Goal: Task Accomplishment & Management: Manage account settings

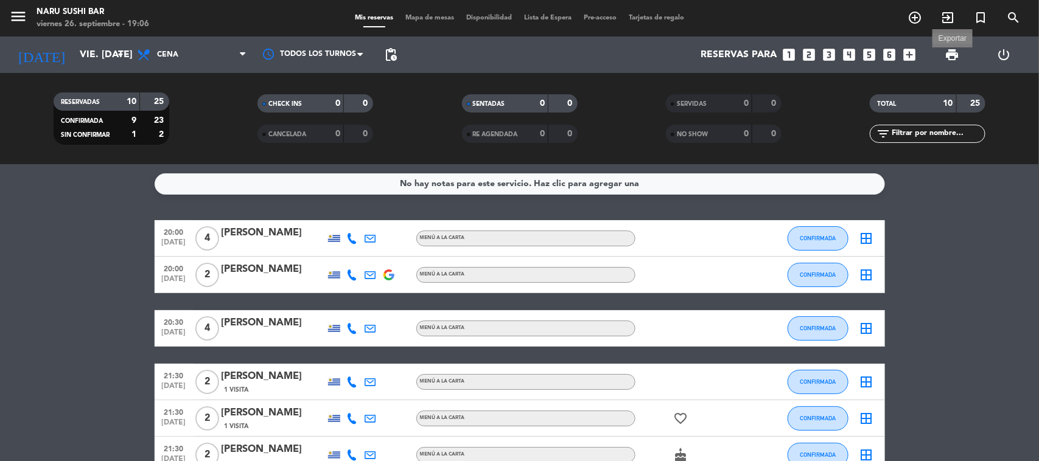
click at [950, 53] on span "print" at bounding box center [951, 54] width 15 height 15
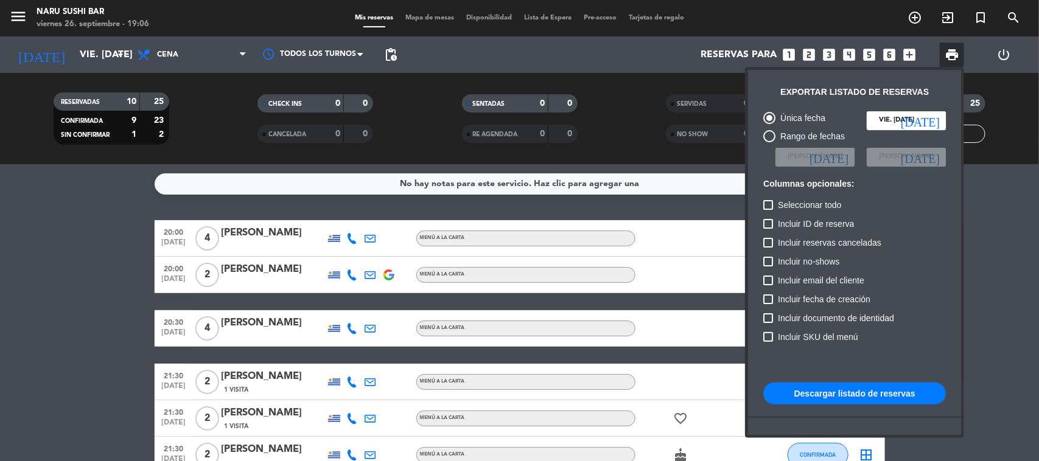
click at [884, 397] on button "Descargar listado de reservas" at bounding box center [854, 394] width 183 height 22
click at [853, 391] on button "Descargar listado de reservas" at bounding box center [854, 394] width 183 height 22
click at [1020, 245] on div at bounding box center [519, 230] width 1039 height 461
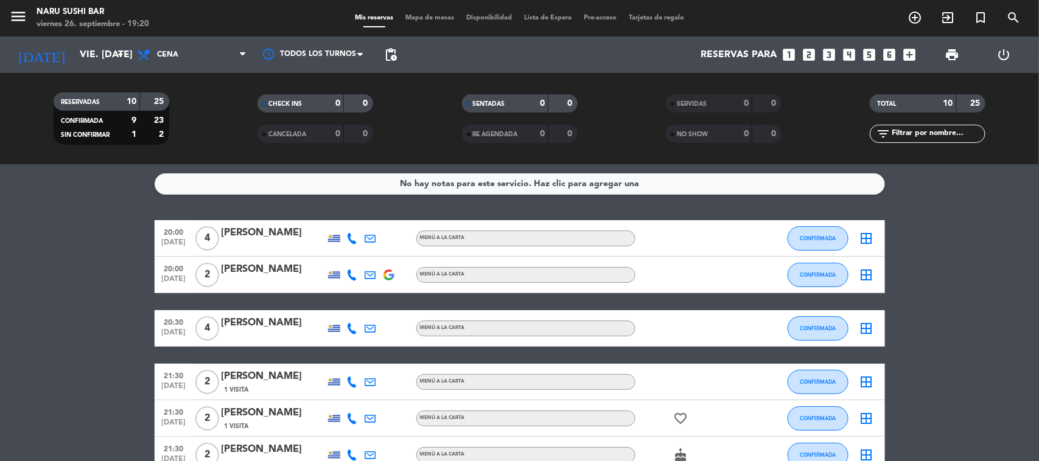
scroll to position [218, 0]
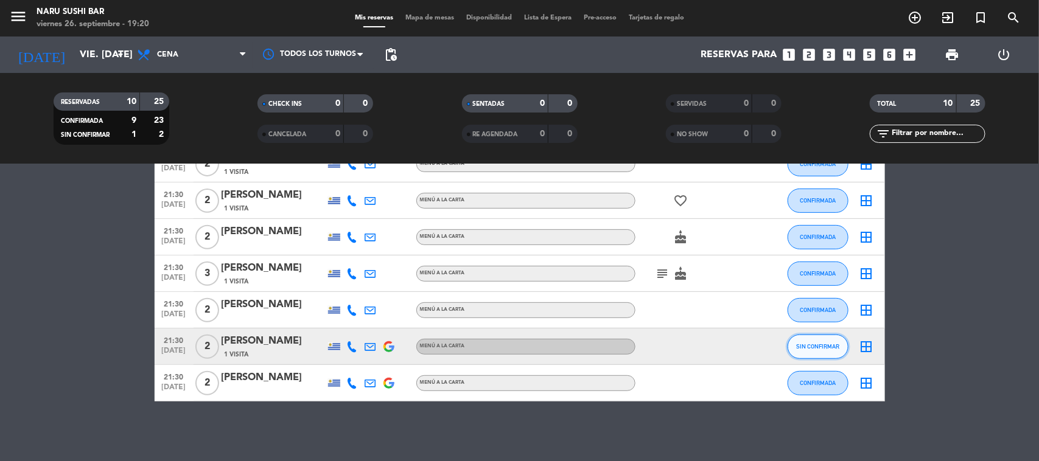
click at [835, 350] on button "SIN CONFIRMAR" at bounding box center [817, 347] width 61 height 24
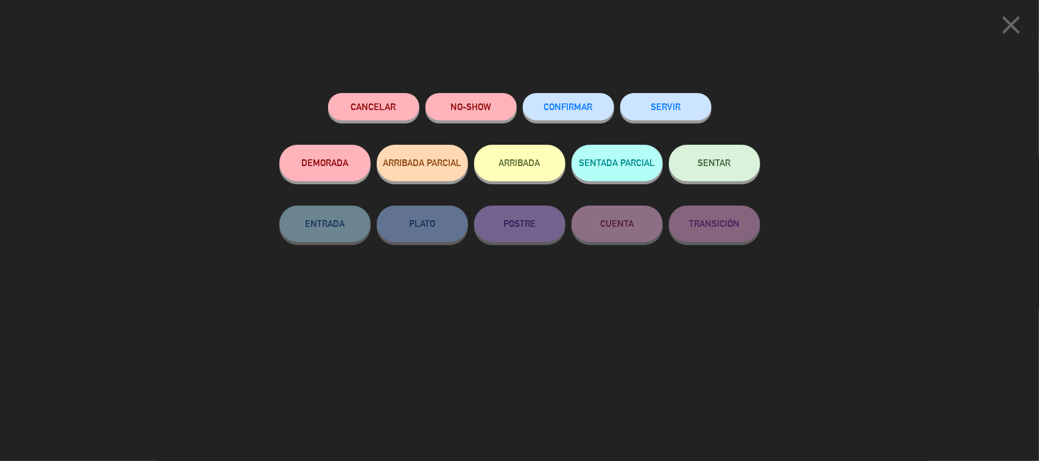
click at [565, 93] on div "CONFIRMAR" at bounding box center [568, 119] width 91 height 52
click at [786, 321] on div "close Cancelar NO-SHOW CONFIRMAR SERVIR DEMORADA ARRIBADA PARCIAL ARRIBADA SENT…" at bounding box center [519, 230] width 1039 height 461
click at [994, 38] on button "close" at bounding box center [1011, 27] width 38 height 36
